Goal: Task Accomplishment & Management: Manage account settings

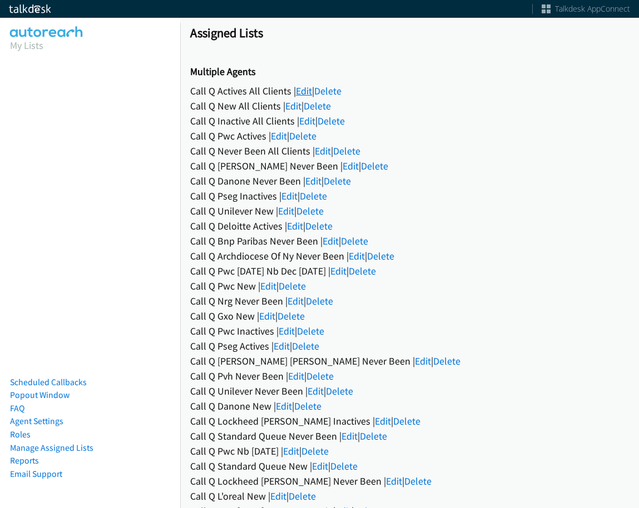
click at [309, 92] on link "Edit" at bounding box center [304, 91] width 16 height 13
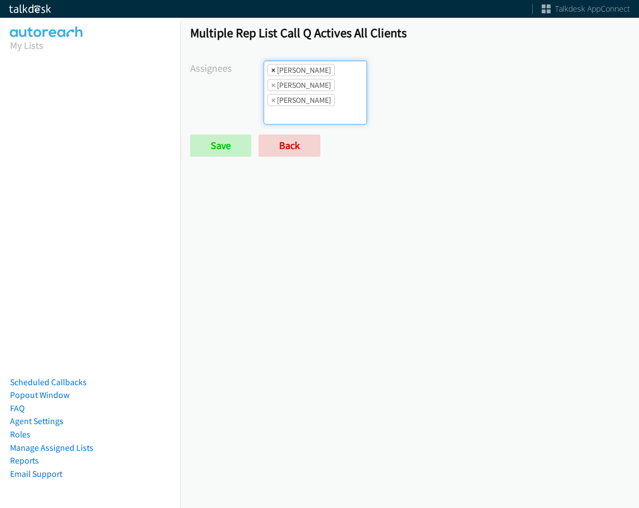
click at [273, 72] on span "×" at bounding box center [273, 70] width 4 height 11
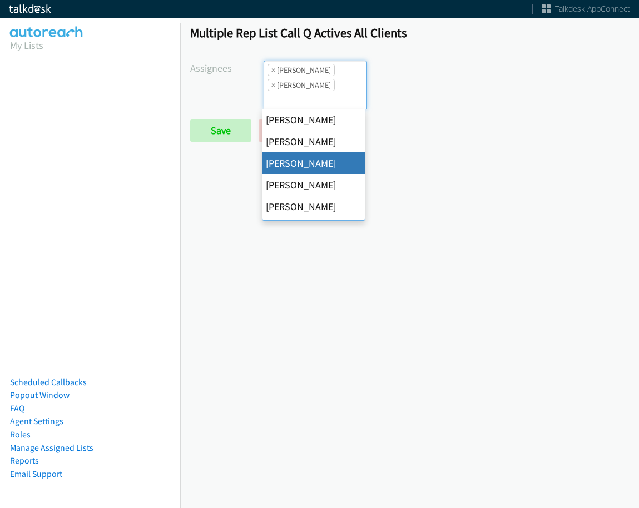
click at [268, 71] on li "× Amber Ramos" at bounding box center [301, 70] width 67 height 12
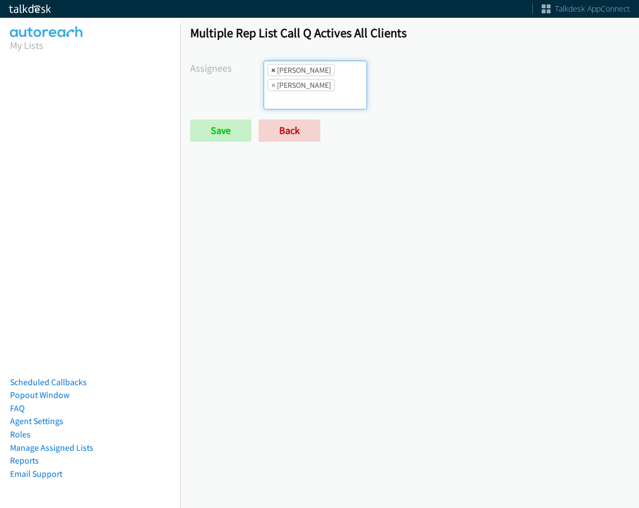
scroll to position [0, 0]
click at [269, 71] on li "× Amber Ramos" at bounding box center [301, 70] width 67 height 12
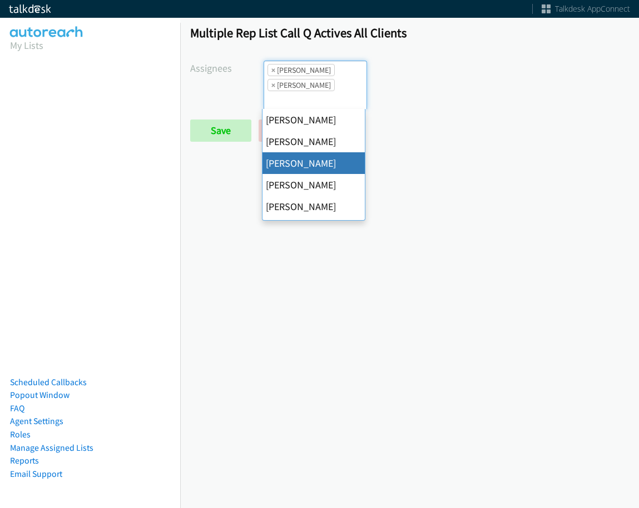
click at [268, 71] on li "× Amber Ramos" at bounding box center [301, 70] width 67 height 12
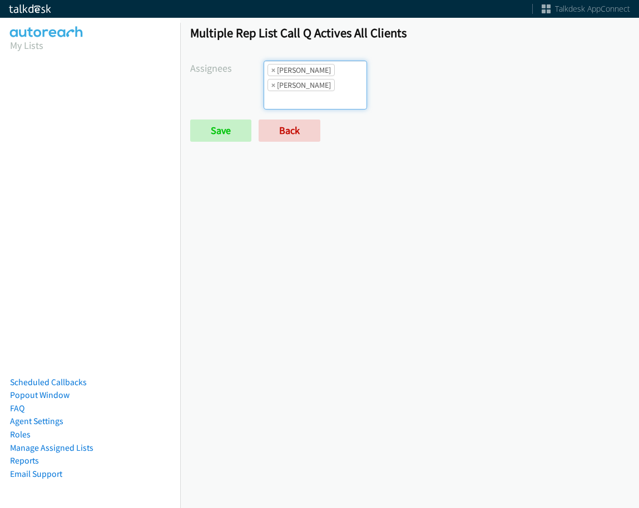
click at [269, 71] on li "× Amber Ramos" at bounding box center [301, 70] width 67 height 12
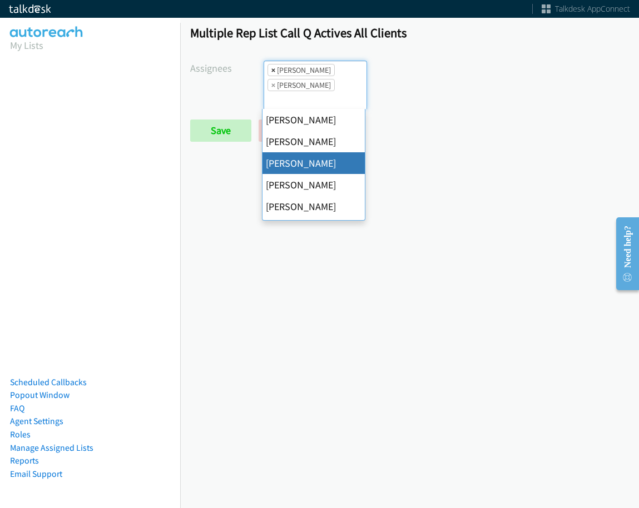
click at [271, 71] on span "×" at bounding box center [273, 70] width 4 height 11
select select "be9ce6ff-d490-4a7d-808b-73677b0698bf"
select select
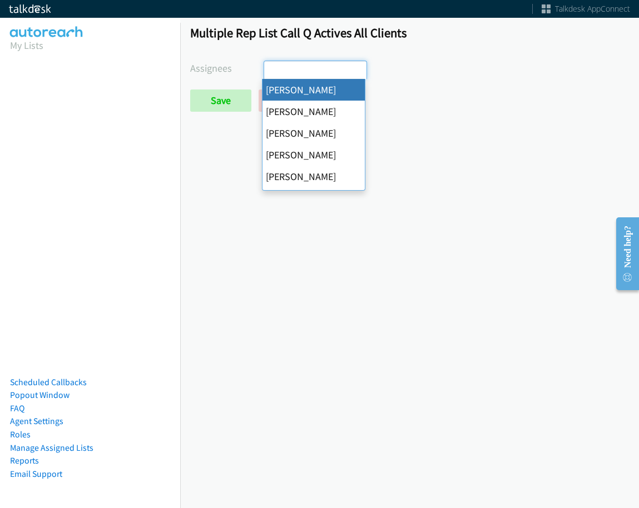
click at [271, 71] on input "search" at bounding box center [283, 70] width 39 height 18
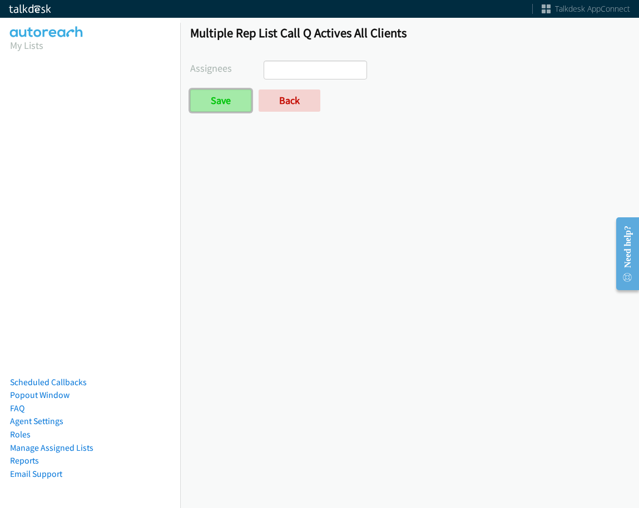
click at [220, 96] on input "Save" at bounding box center [220, 101] width 61 height 22
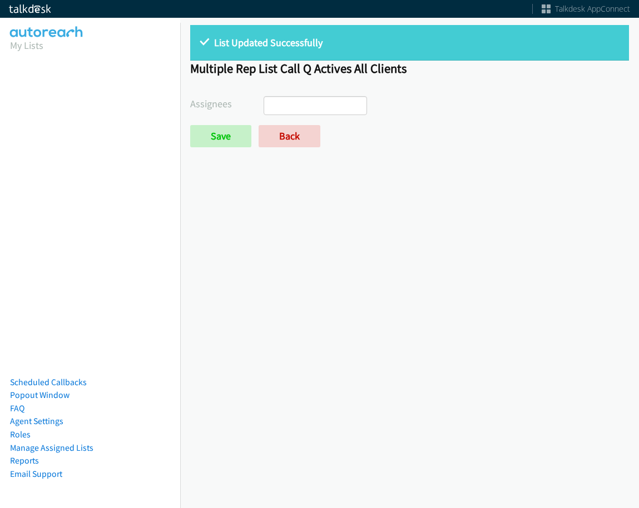
select select
click at [308, 133] on link "Back" at bounding box center [290, 136] width 62 height 22
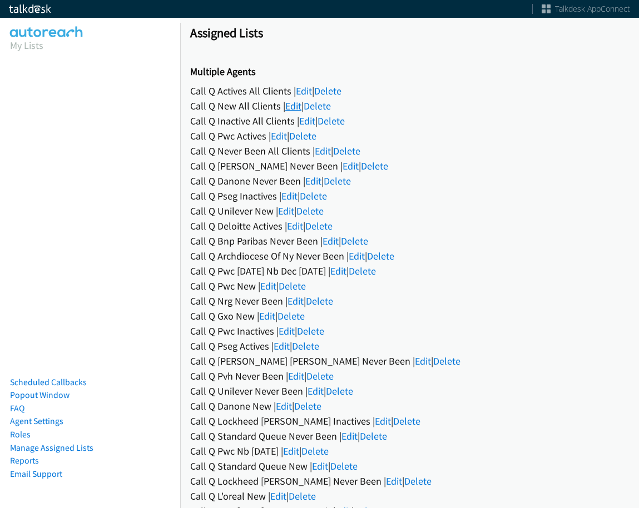
click at [298, 109] on link "Edit" at bounding box center [293, 106] width 16 height 13
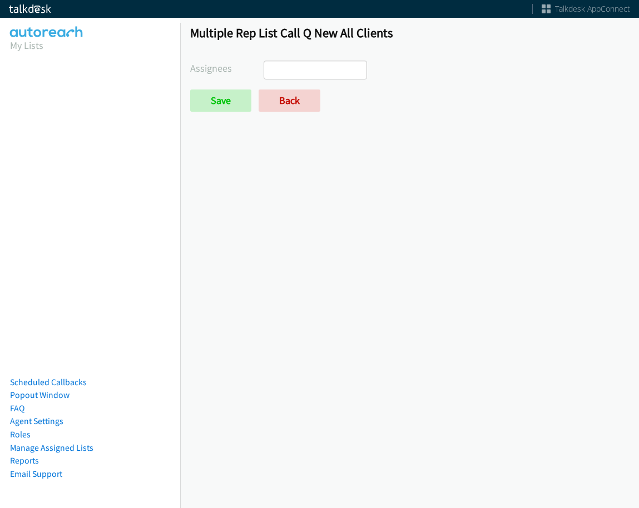
select select
click at [286, 118] on div "Multiple Rep List Call Q New All Clients Assignees [PERSON_NAME] [PERSON_NAME] …" at bounding box center [409, 73] width 459 height 117
click at [285, 112] on div "Multiple Rep List Call Q New All Clients Assignees Abigail Odhiambo Alana Ruiz …" at bounding box center [409, 73] width 459 height 117
click at [285, 107] on link "Back" at bounding box center [290, 101] width 62 height 22
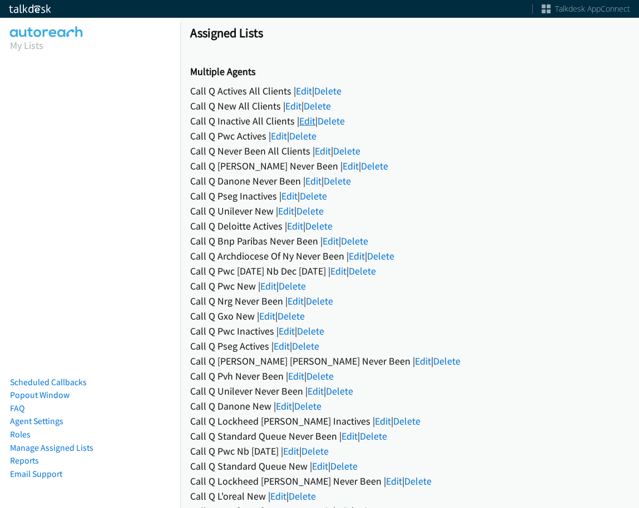
click at [311, 121] on link "Edit" at bounding box center [307, 121] width 16 height 13
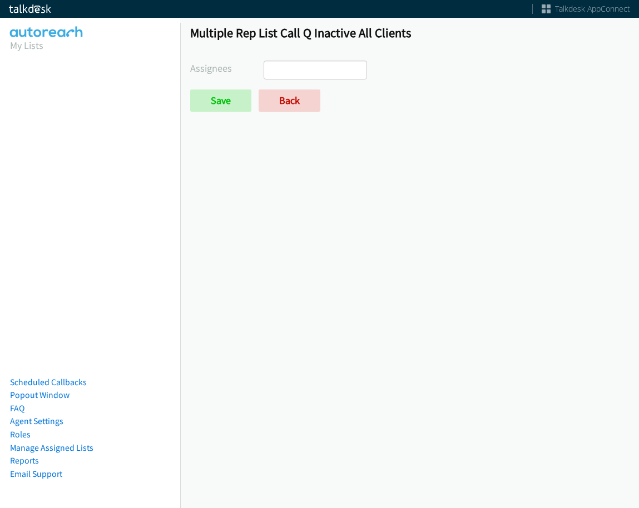
select select
click at [295, 96] on link "Back" at bounding box center [290, 101] width 62 height 22
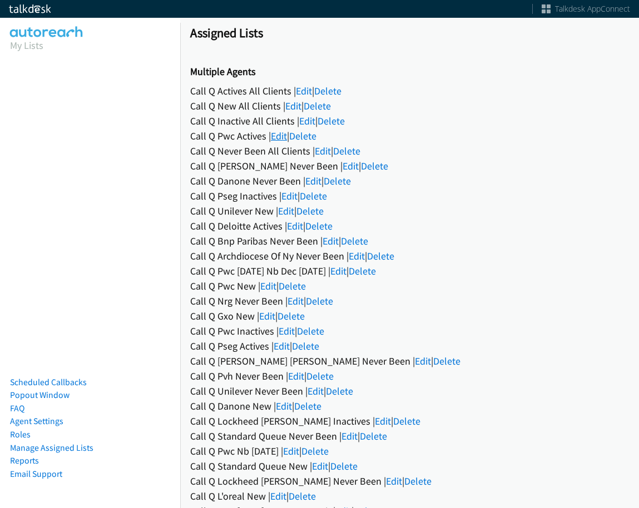
click at [285, 137] on link "Edit" at bounding box center [279, 136] width 16 height 13
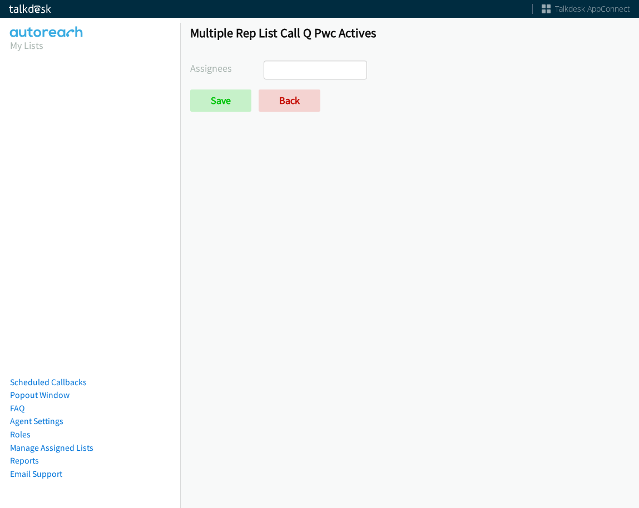
select select
click at [286, 109] on link "Back" at bounding box center [290, 101] width 62 height 22
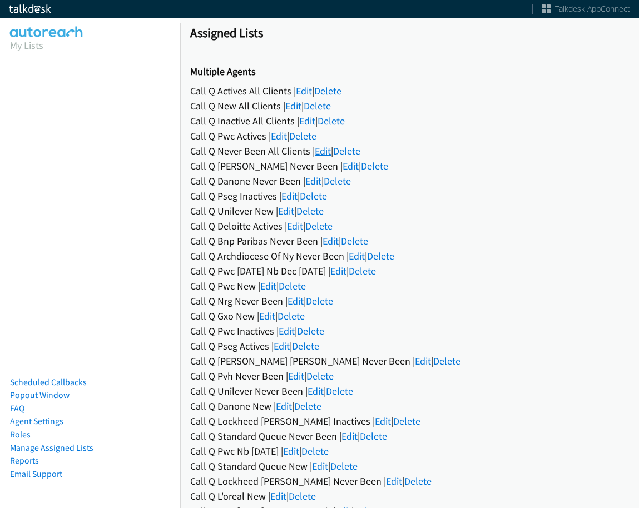
click at [319, 153] on link "Edit" at bounding box center [323, 151] width 16 height 13
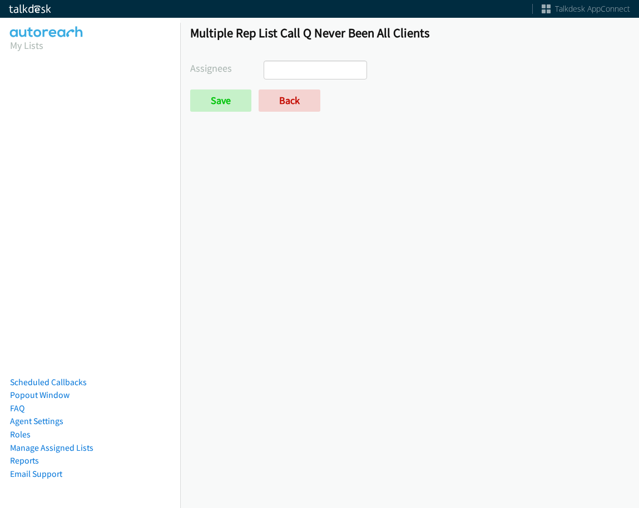
select select
click at [295, 105] on link "Back" at bounding box center [290, 101] width 62 height 22
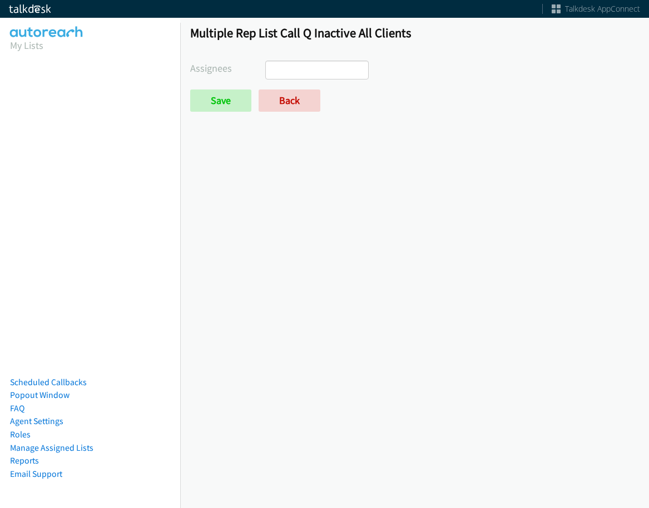
select select
click at [291, 101] on link "Back" at bounding box center [290, 101] width 62 height 22
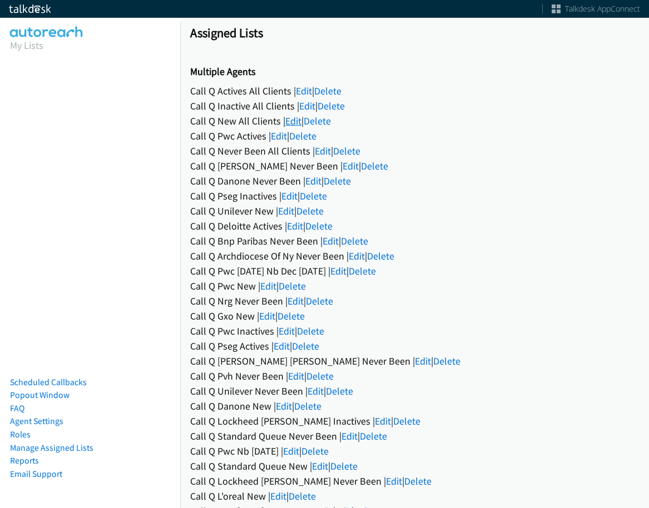
click at [299, 121] on link "Edit" at bounding box center [293, 121] width 16 height 13
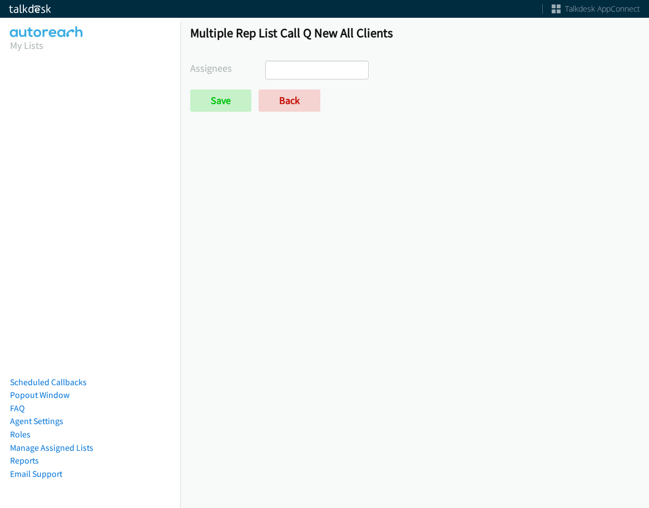
select select
click at [288, 99] on link "Back" at bounding box center [290, 101] width 62 height 22
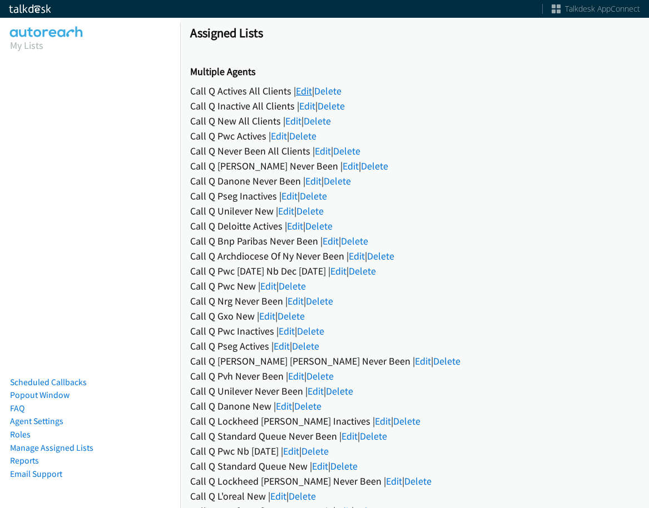
click at [304, 88] on link "Edit" at bounding box center [304, 91] width 16 height 13
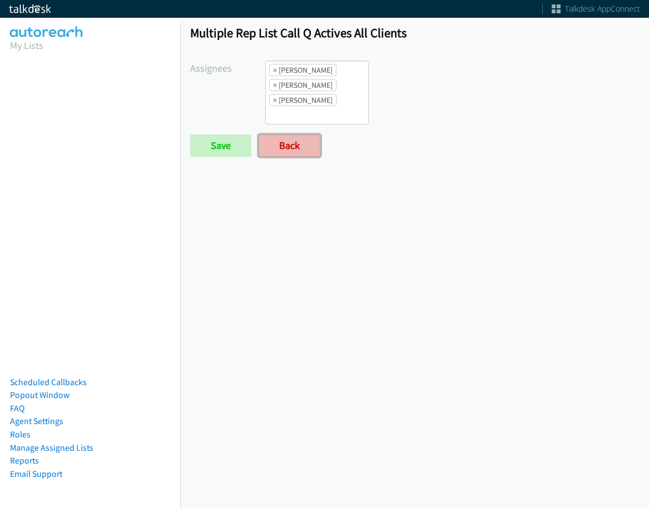
click at [307, 142] on link "Back" at bounding box center [290, 146] width 62 height 22
